Goal: Task Accomplishment & Management: Complete application form

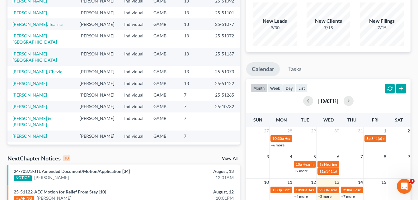
scroll to position [49, 0]
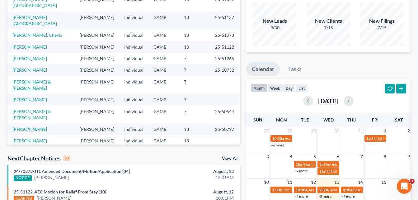
click at [46, 79] on link "[PERSON_NAME] & [PERSON_NAME]" at bounding box center [31, 85] width 39 height 12
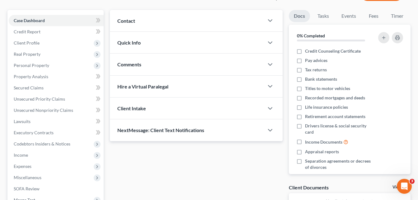
scroll to position [51, 0]
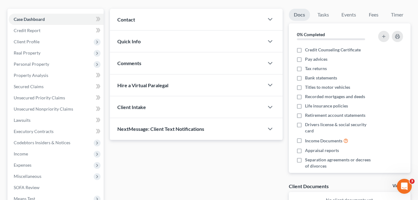
click at [5, 31] on div "Case Dashboard Payments Invoices Payments Payments Credit Report Client Profile" at bounding box center [55, 138] width 102 height 259
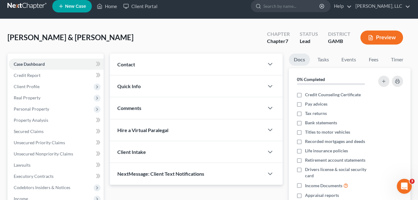
scroll to position [0, 0]
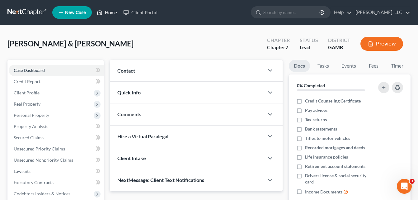
click at [116, 12] on link "Home" at bounding box center [107, 12] width 26 height 11
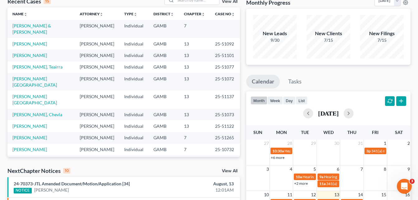
click at [243, 17] on div "Recent Cases 15 View All Name unfold_more expand_more expand_less Attorney unfo…" at bounding box center [123, 193] width 239 height 397
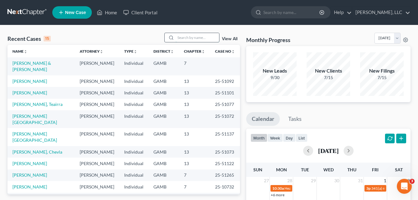
click at [206, 37] on input "search" at bounding box center [198, 37] width 44 height 9
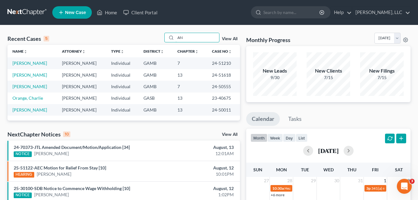
type input "A"
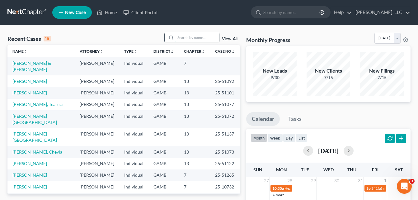
click at [179, 38] on input "search" at bounding box center [198, 37] width 44 height 9
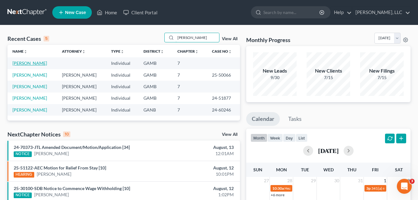
type input "[PERSON_NAME]"
click at [24, 62] on link "[PERSON_NAME]" at bounding box center [29, 62] width 35 height 5
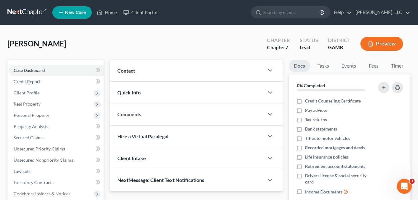
drag, startPoint x: 97, startPoint y: 41, endPoint x: 100, endPoint y: 36, distance: 5.2
click at [97, 41] on div "[PERSON_NAME] Upgraded Chapter Chapter 7 Status Lead District [GEOGRAPHIC_DATA]…" at bounding box center [208, 46] width 403 height 27
click at [110, 13] on link "Home" at bounding box center [107, 12] width 26 height 11
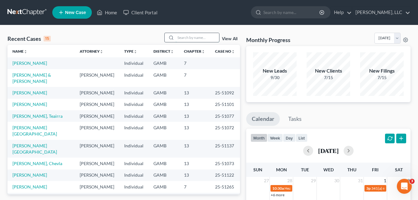
click at [182, 34] on input "search" at bounding box center [198, 37] width 44 height 9
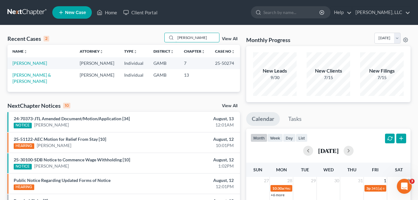
type input "[PERSON_NAME]"
click at [78, 15] on span "New Case" at bounding box center [75, 12] width 21 height 5
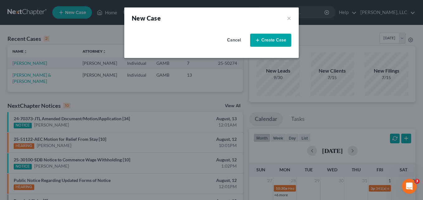
select select "18"
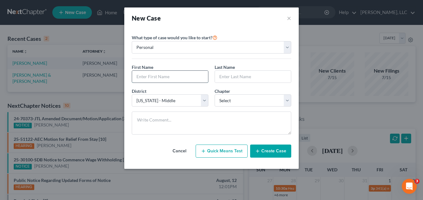
click at [159, 75] on input "text" at bounding box center [170, 77] width 76 height 12
type input "c"
type input "Charlonda"
type input "[PERSON_NAME]"
select select "0"
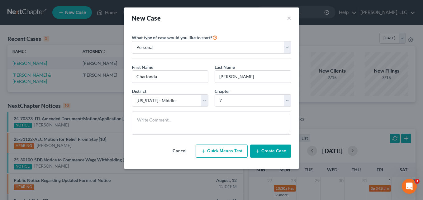
click at [267, 152] on button "Create Case" at bounding box center [270, 151] width 41 height 13
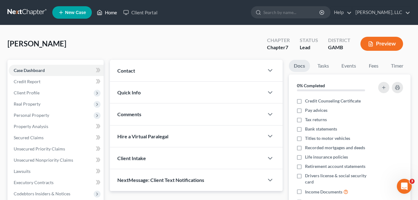
click at [112, 13] on link "Home" at bounding box center [107, 12] width 26 height 11
click at [82, 12] on span "New Case" at bounding box center [75, 12] width 21 height 5
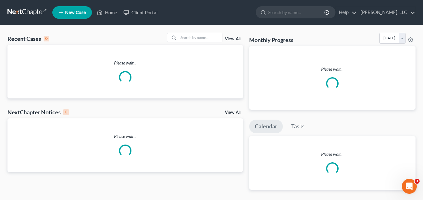
select select "18"
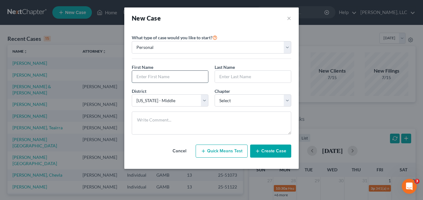
click at [149, 77] on input "text" at bounding box center [170, 77] width 76 height 12
type input "w"
type input "[PERSON_NAME]"
select select "0"
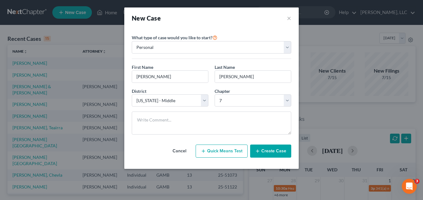
click at [274, 152] on button "Create Case" at bounding box center [270, 151] width 41 height 13
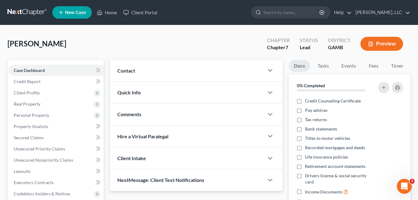
click at [178, 38] on div "[PERSON_NAME] Upgraded Chapter Chapter 7 Status Lead District [GEOGRAPHIC_DATA]…" at bounding box center [208, 46] width 403 height 27
click at [110, 15] on link "Home" at bounding box center [107, 12] width 26 height 11
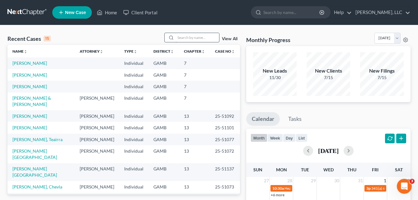
click at [197, 36] on input "search" at bounding box center [198, 37] width 44 height 9
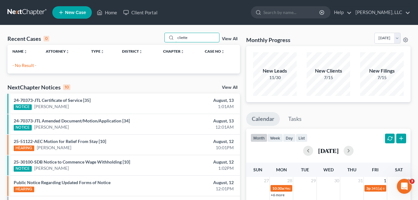
type input "cliette"
click at [78, 15] on span "New Case" at bounding box center [75, 12] width 21 height 5
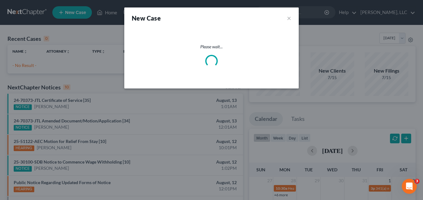
select select "18"
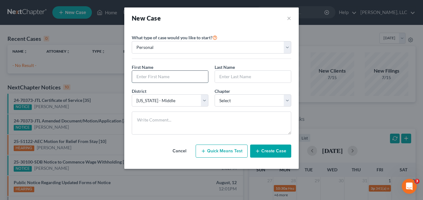
click at [146, 77] on input "text" at bounding box center [170, 77] width 76 height 12
click at [150, 79] on input "text" at bounding box center [170, 77] width 76 height 12
type input "[PERSON_NAME]"
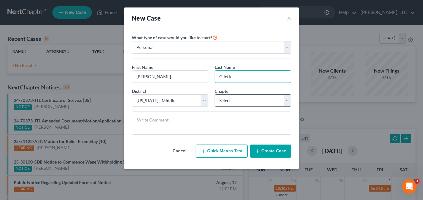
type input "Cliette"
click at [229, 101] on select "Select 7 11 12 13" at bounding box center [253, 100] width 77 height 12
select select "3"
click at [215, 94] on select "Select 7 11 12 13" at bounding box center [253, 100] width 77 height 12
click at [268, 150] on button "Create Case" at bounding box center [270, 151] width 41 height 13
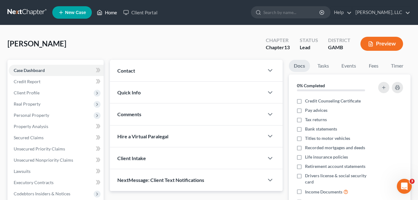
click at [112, 11] on link "Home" at bounding box center [107, 12] width 26 height 11
